Goal: Information Seeking & Learning: Check status

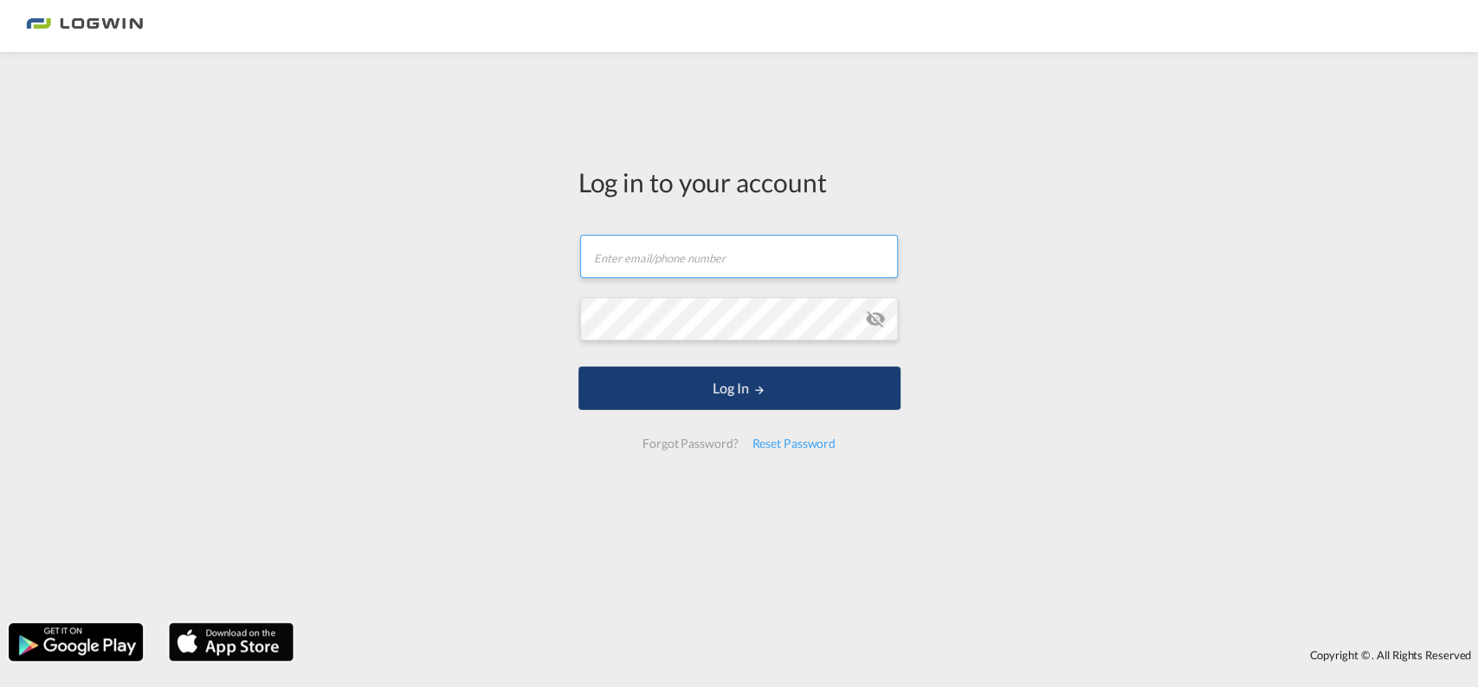
type input "[EMAIL_ADDRESS][DOMAIN_NAME]"
click at [684, 388] on button "Log In" at bounding box center [739, 387] width 322 height 43
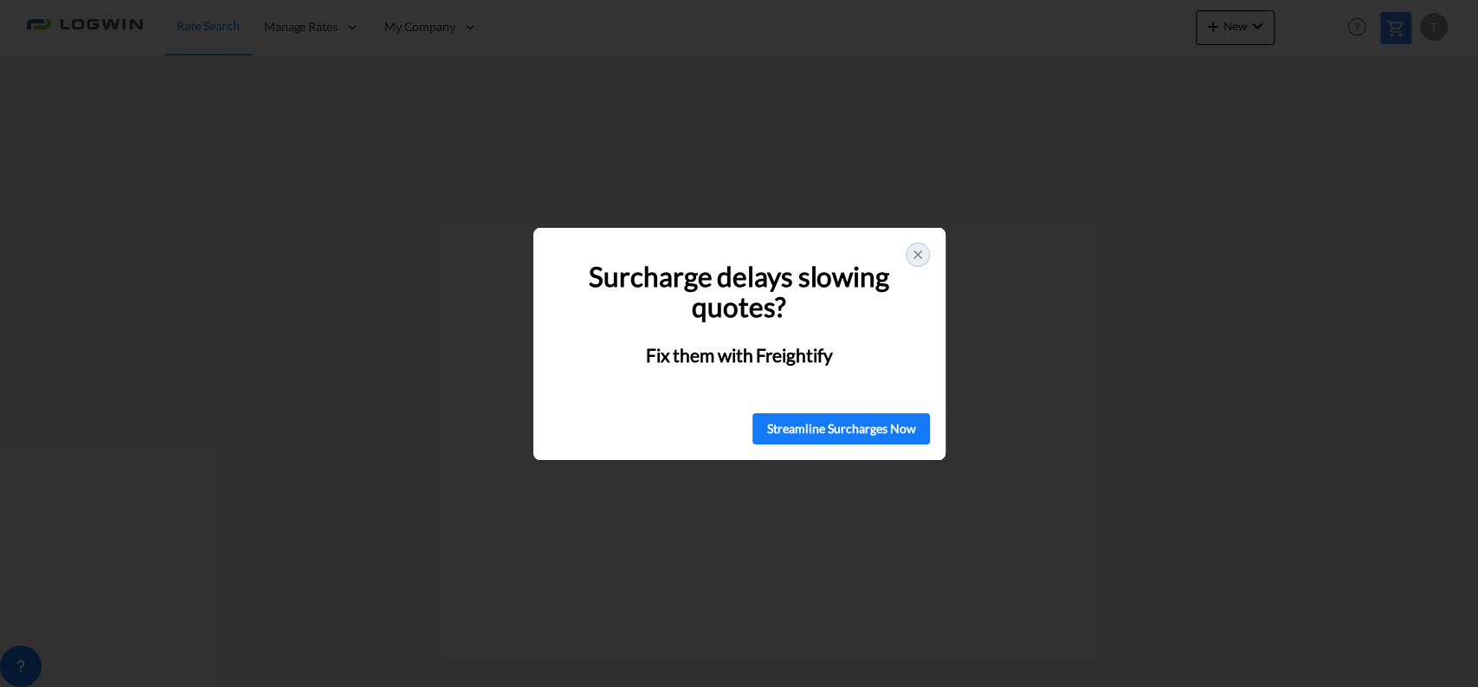
click at [917, 249] on icon at bounding box center [918, 255] width 14 height 14
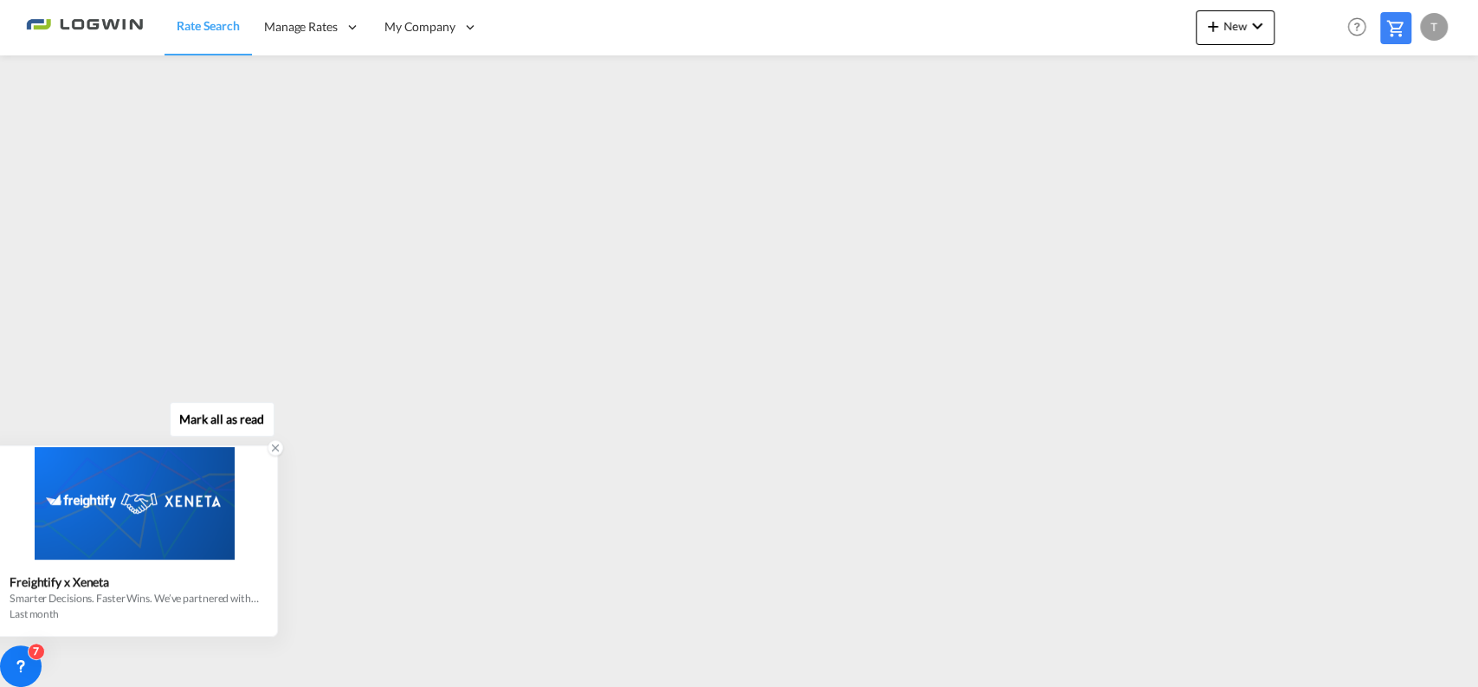
click at [152, 541] on div at bounding box center [134, 503] width 284 height 113
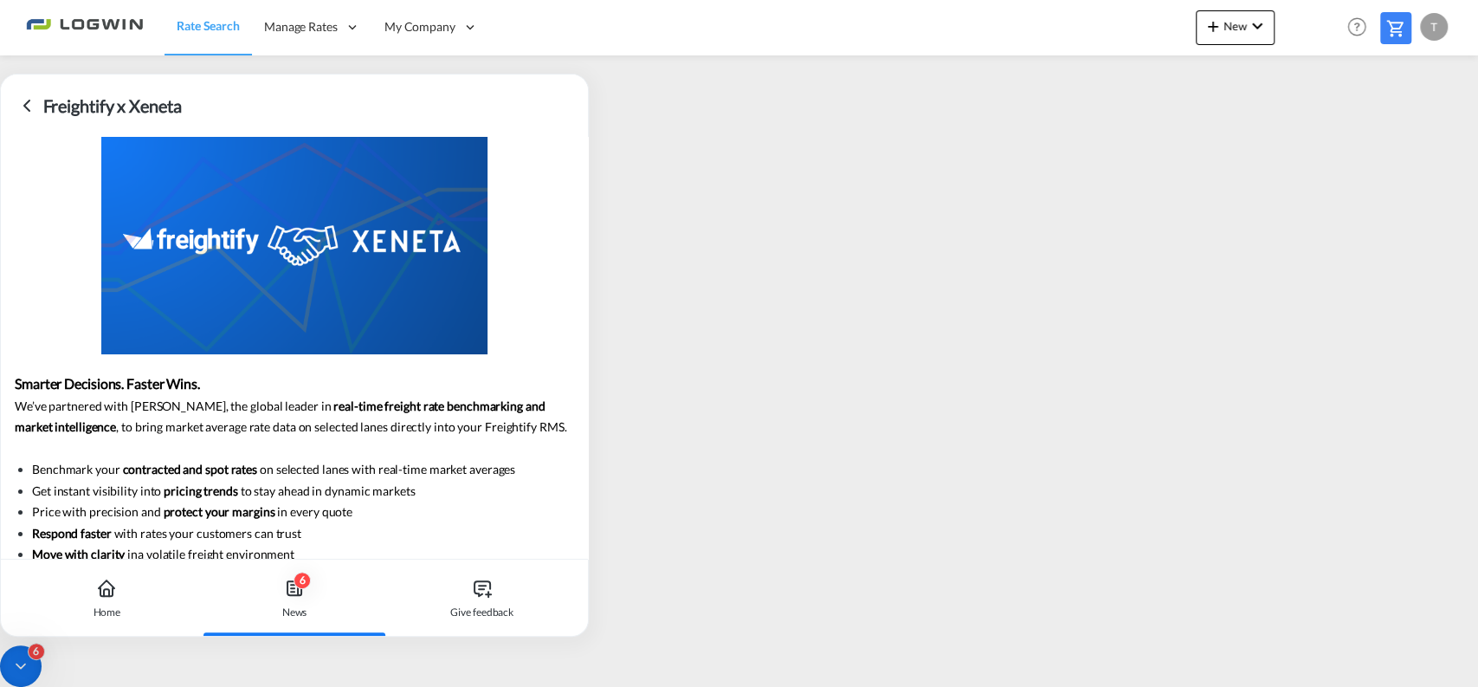
click at [18, 111] on icon at bounding box center [26, 105] width 21 height 21
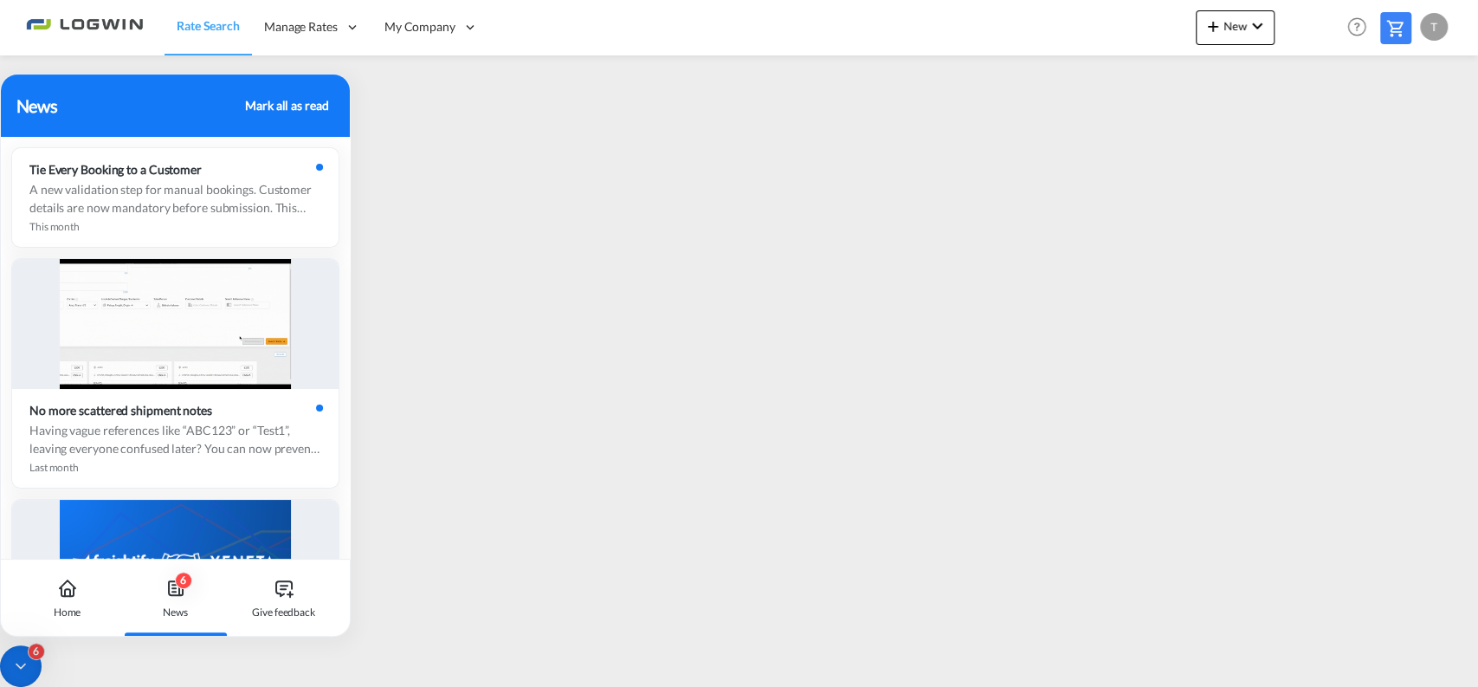
click at [287, 102] on div "Mark all as read" at bounding box center [286, 105] width 83 height 18
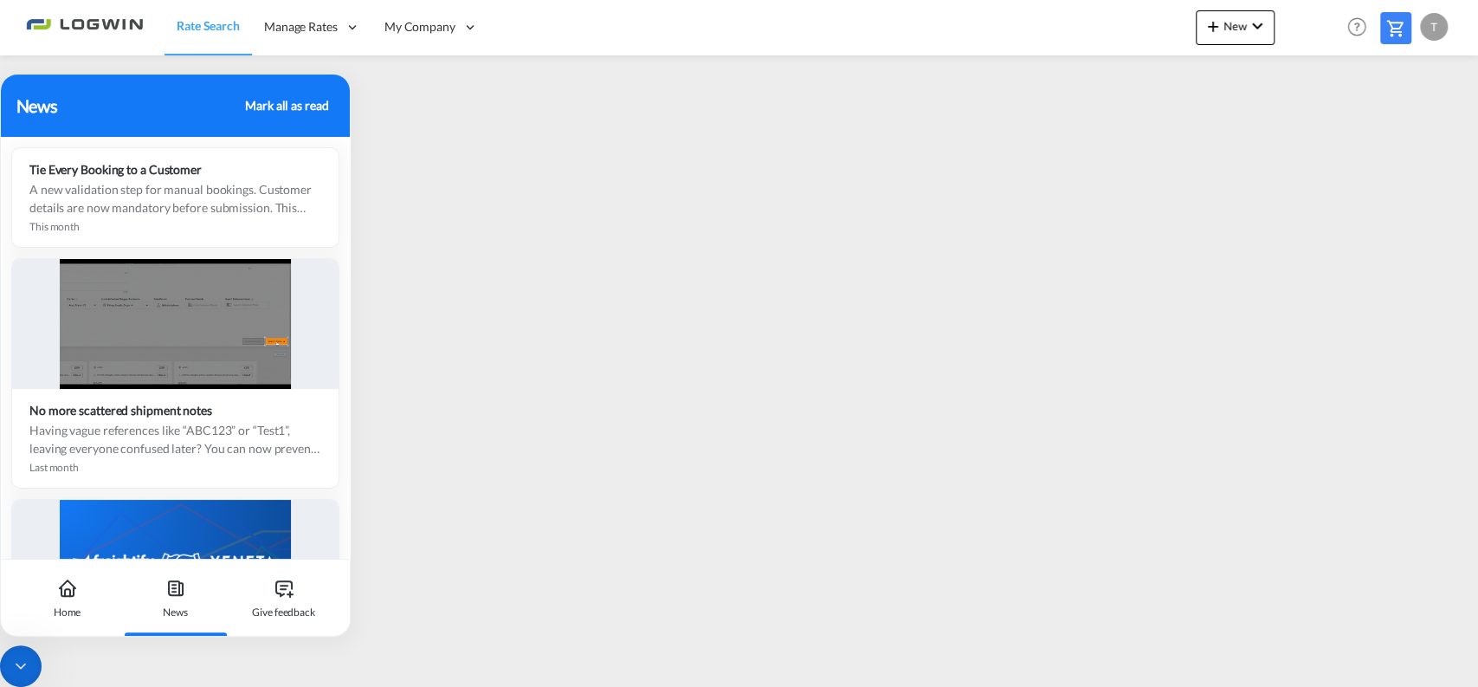
click at [290, 103] on div "Mark all as read" at bounding box center [286, 105] width 83 height 18
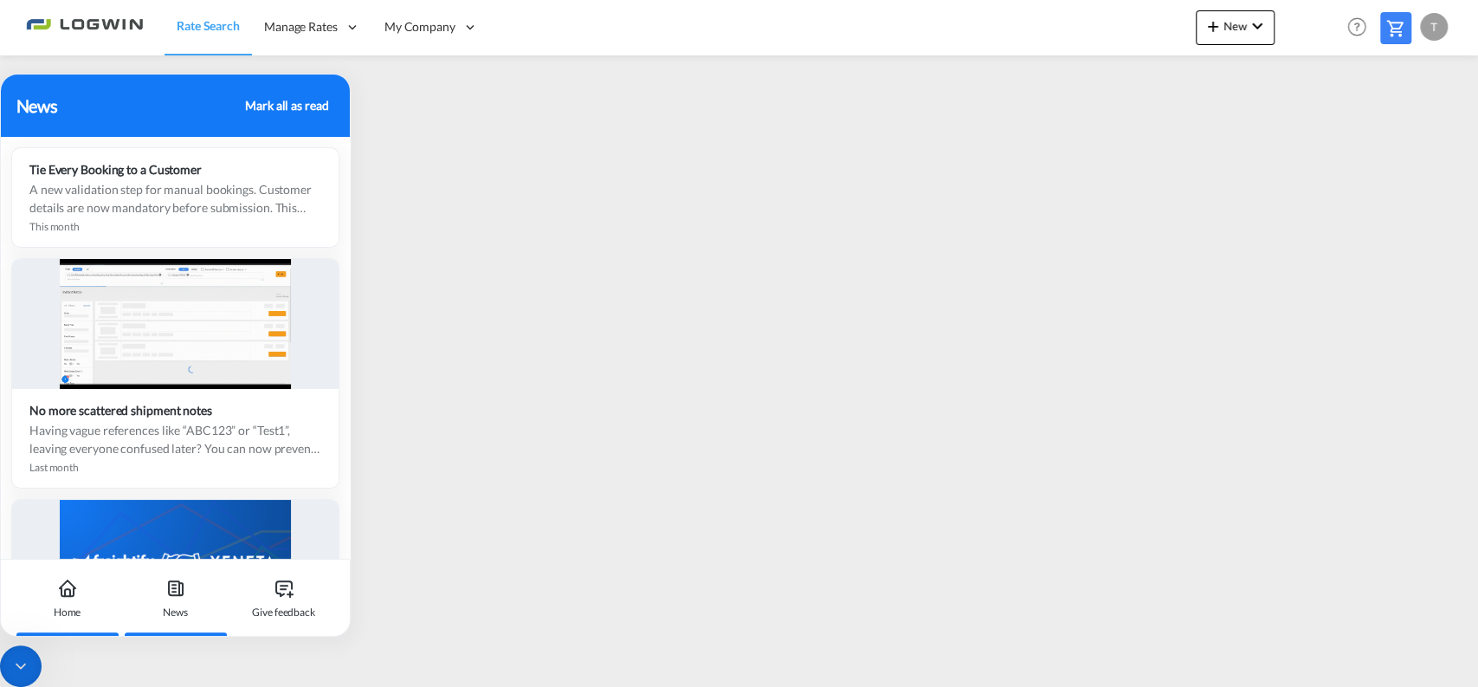
click at [75, 596] on icon at bounding box center [67, 588] width 21 height 21
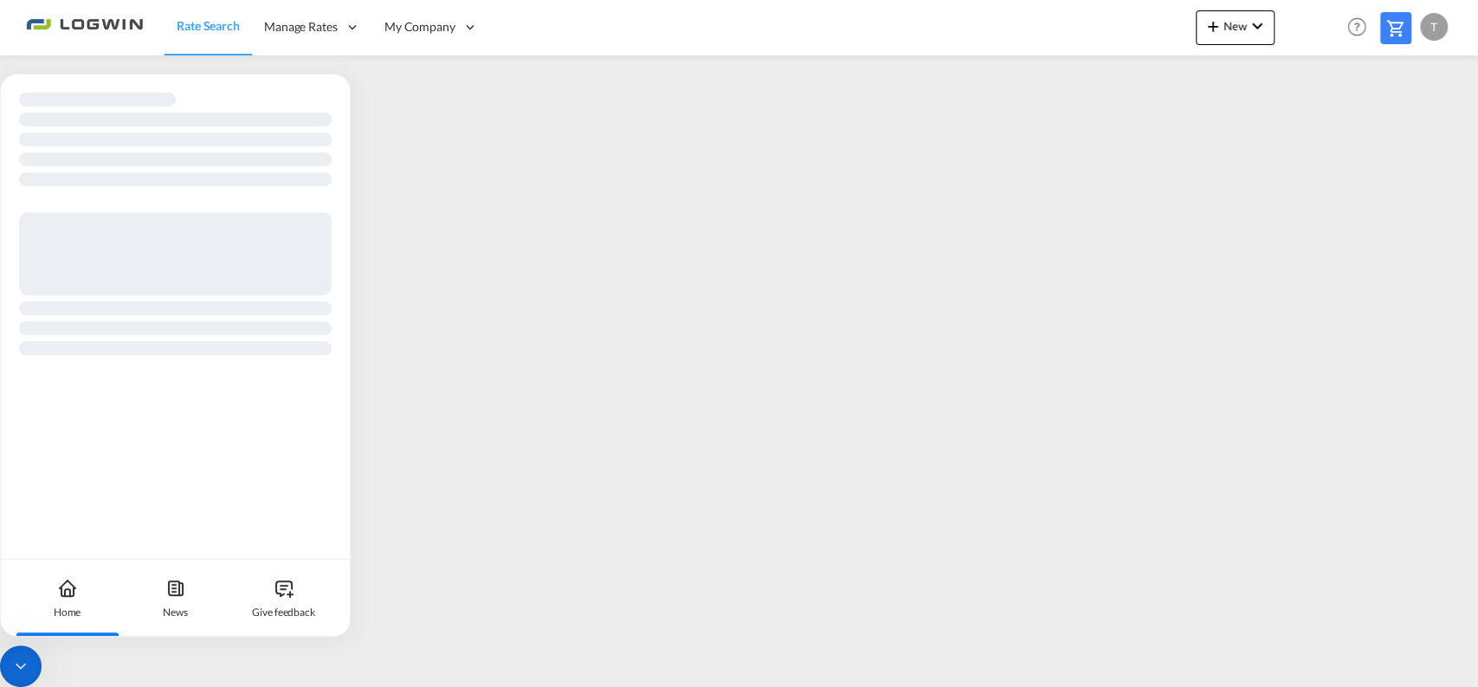
click at [21, 670] on icon at bounding box center [20, 665] width 17 height 17
